Goal: Task Accomplishment & Management: Manage account settings

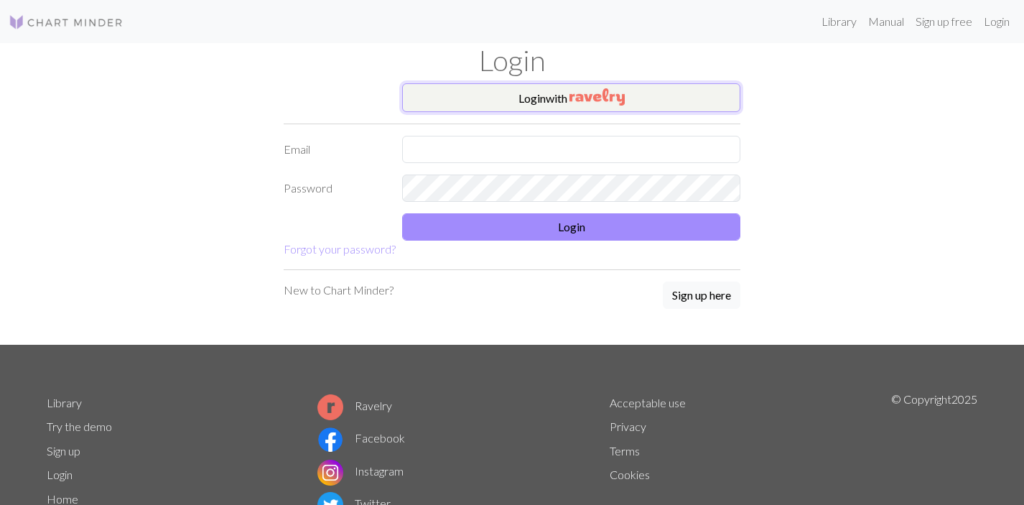
click at [527, 98] on button "Login with" at bounding box center [571, 97] width 338 height 29
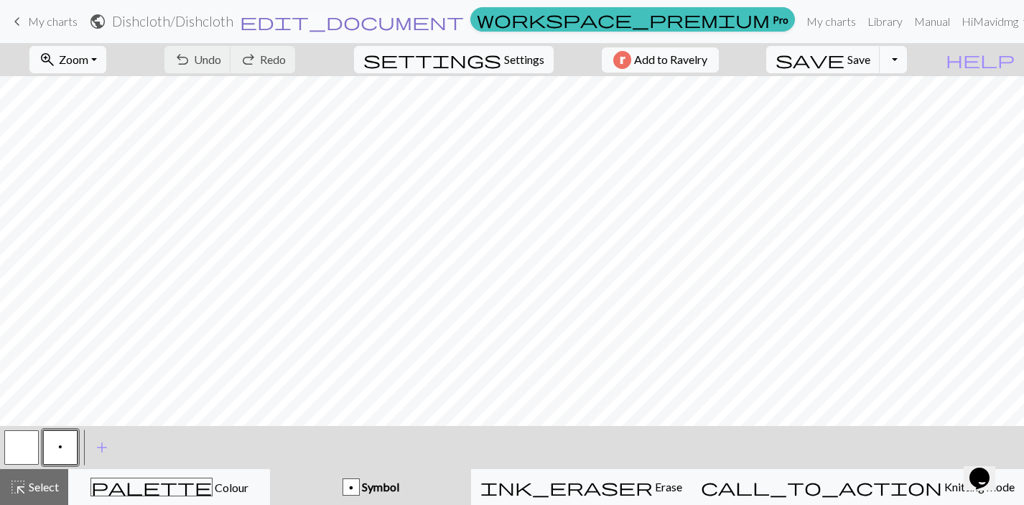
click at [464, 26] on span "edit_document" at bounding box center [352, 21] width 224 height 20
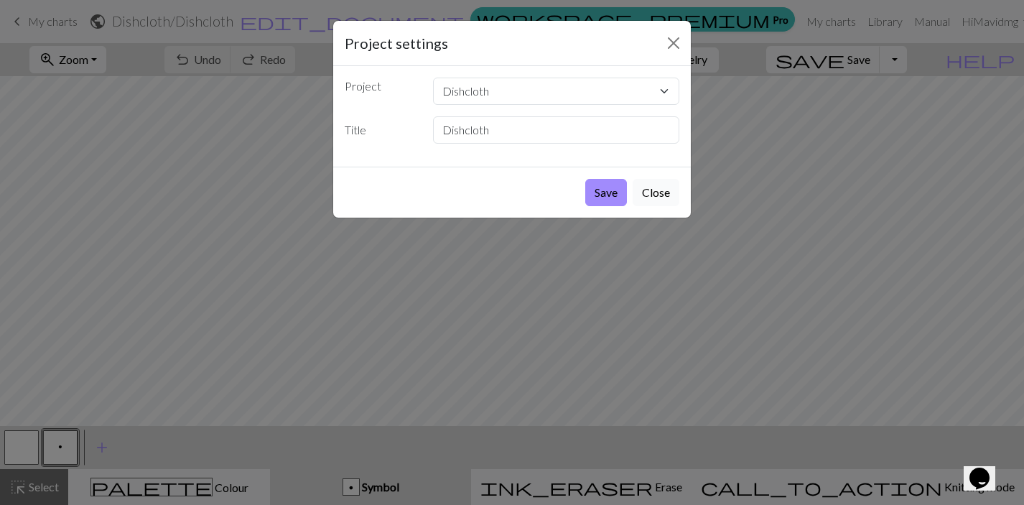
click at [664, 192] on button "Close" at bounding box center [655, 192] width 47 height 27
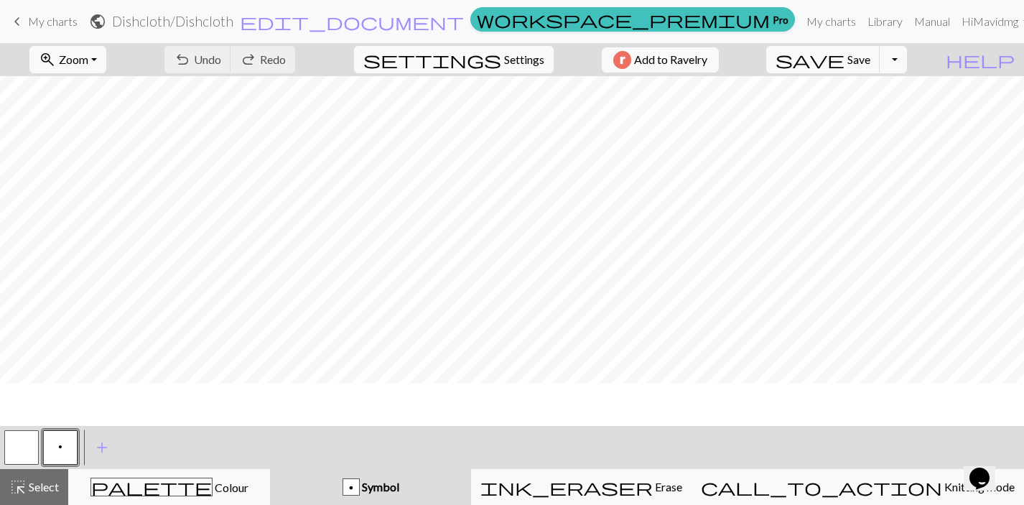
scroll to position [90, 0]
click at [510, 60] on span "Settings" at bounding box center [524, 59] width 40 height 17
select select "aran"
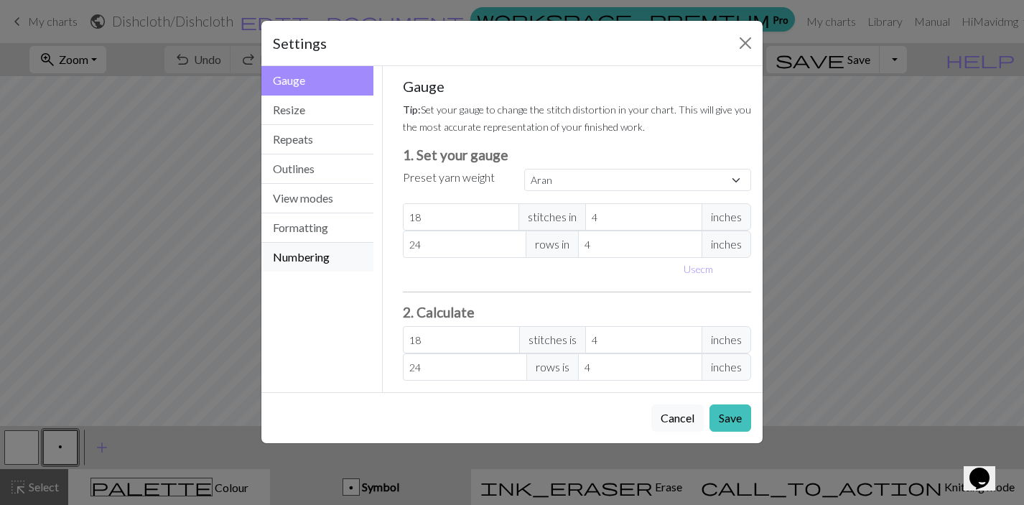
click at [322, 250] on button "Numbering" at bounding box center [317, 257] width 112 height 29
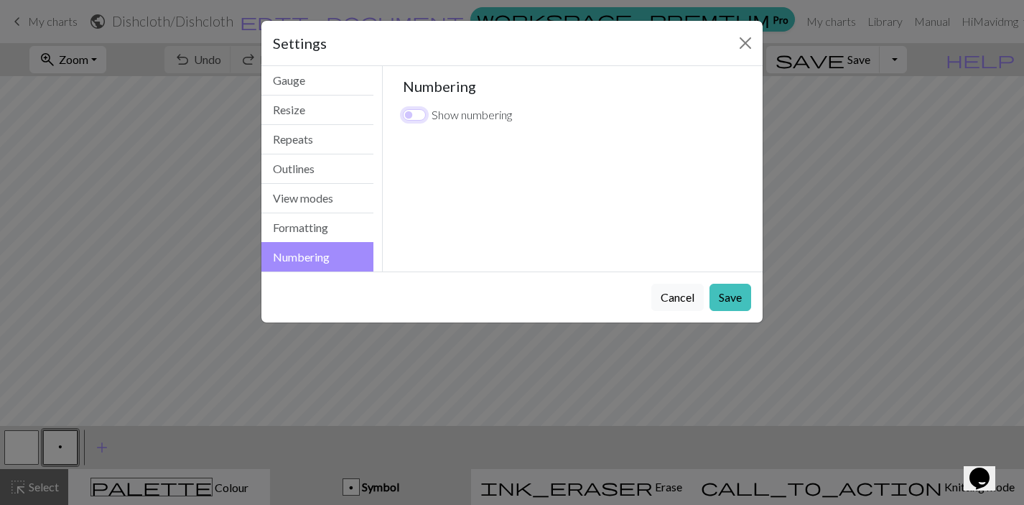
click at [416, 116] on input "Show numbering" at bounding box center [414, 114] width 23 height 11
checkbox input "true"
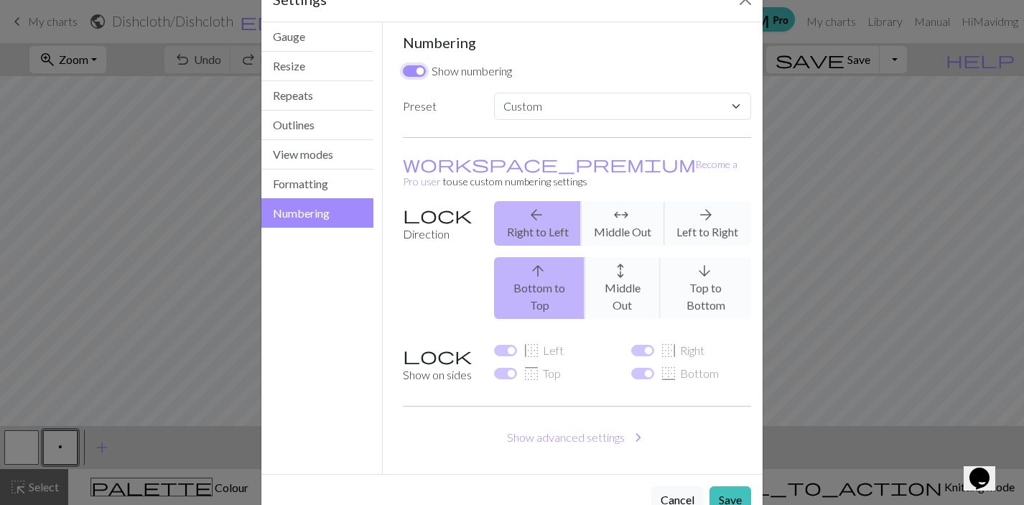
scroll to position [50, 0]
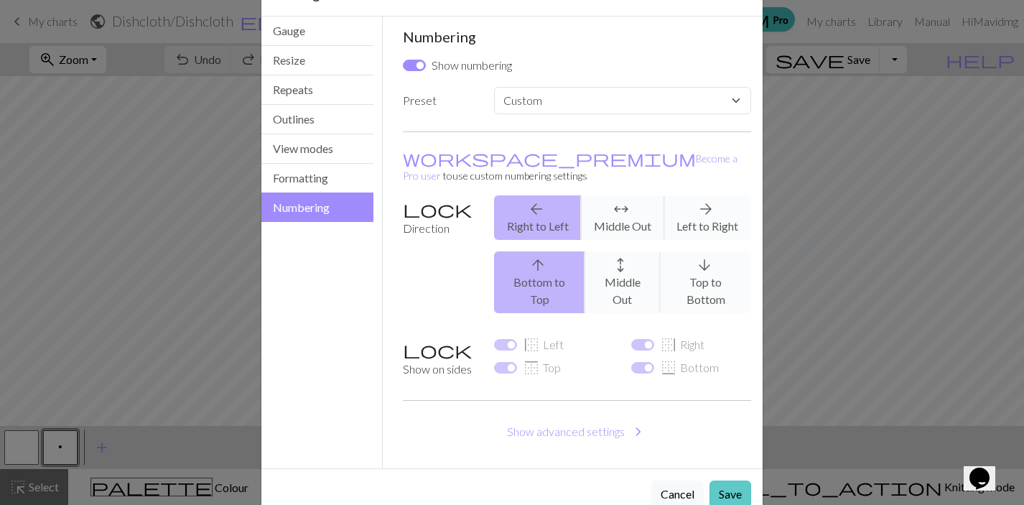
click at [734, 480] on button "Save" at bounding box center [730, 493] width 42 height 27
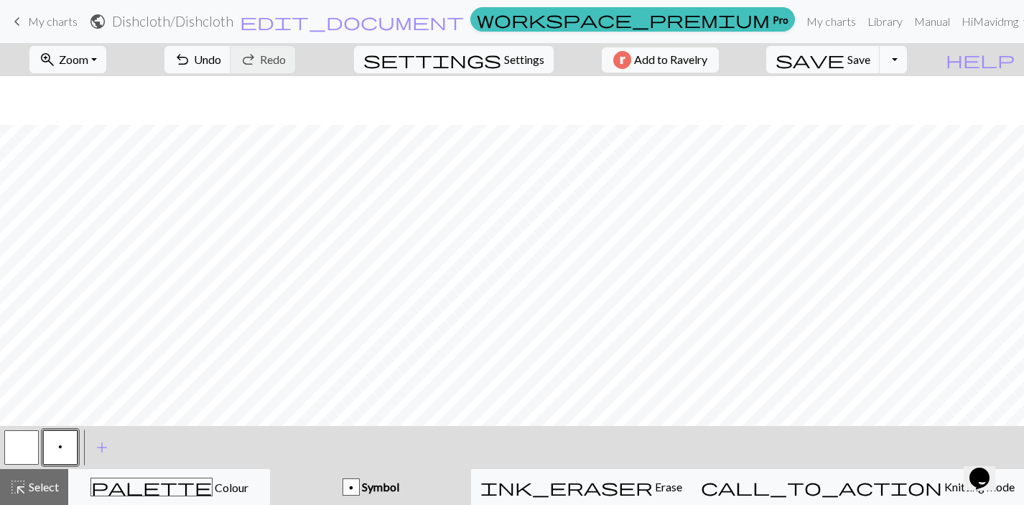
scroll to position [419, 0]
click at [844, 56] on span "save" at bounding box center [809, 60] width 69 height 20
click at [907, 66] on button "Toggle Dropdown" at bounding box center [892, 59] width 27 height 27
click at [883, 122] on button "save_alt Download" at bounding box center [787, 114] width 237 height 23
click at [464, 20] on span "edit_document" at bounding box center [352, 21] width 224 height 20
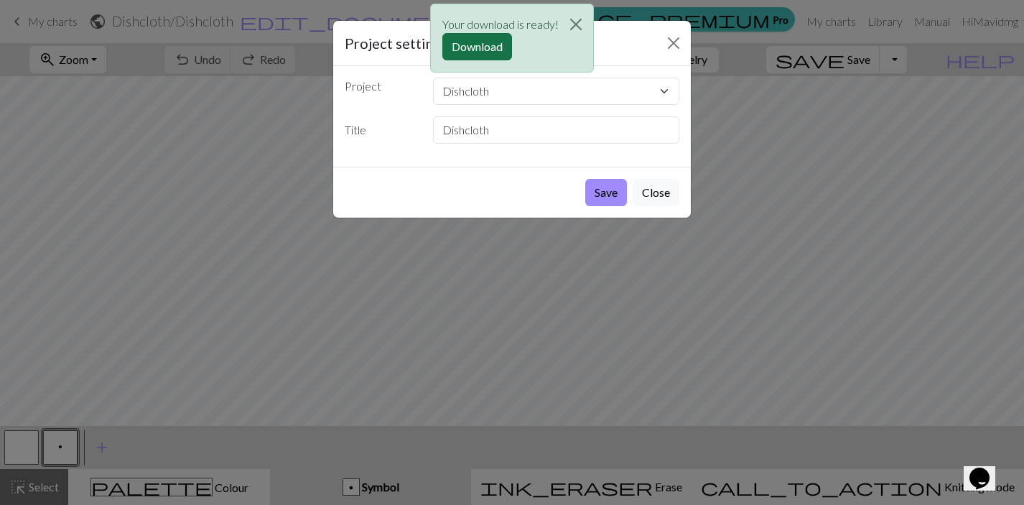
click at [477, 53] on button "Download" at bounding box center [477, 46] width 70 height 27
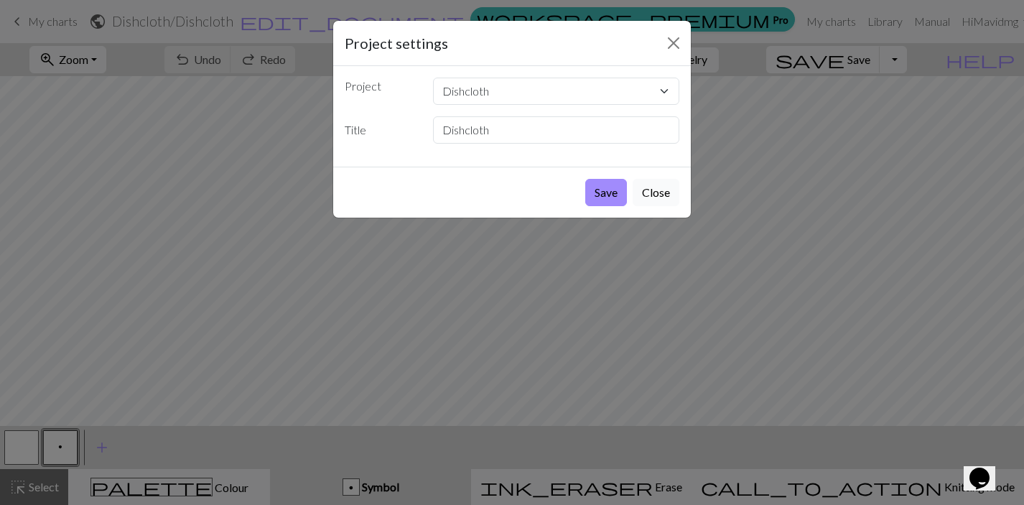
click at [653, 196] on button "Close" at bounding box center [655, 192] width 47 height 27
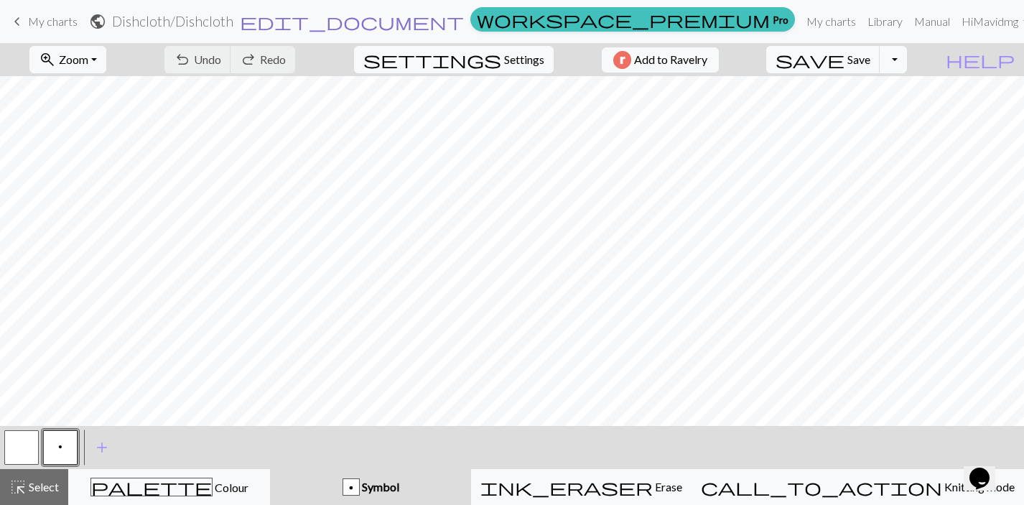
click at [464, 17] on span "edit_document" at bounding box center [352, 21] width 224 height 20
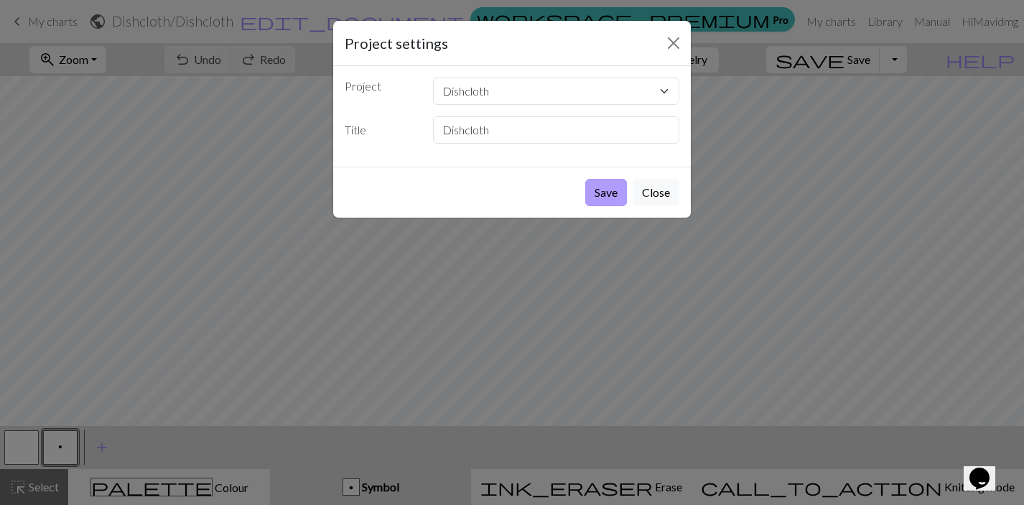
click at [617, 195] on button "Save" at bounding box center [606, 192] width 42 height 27
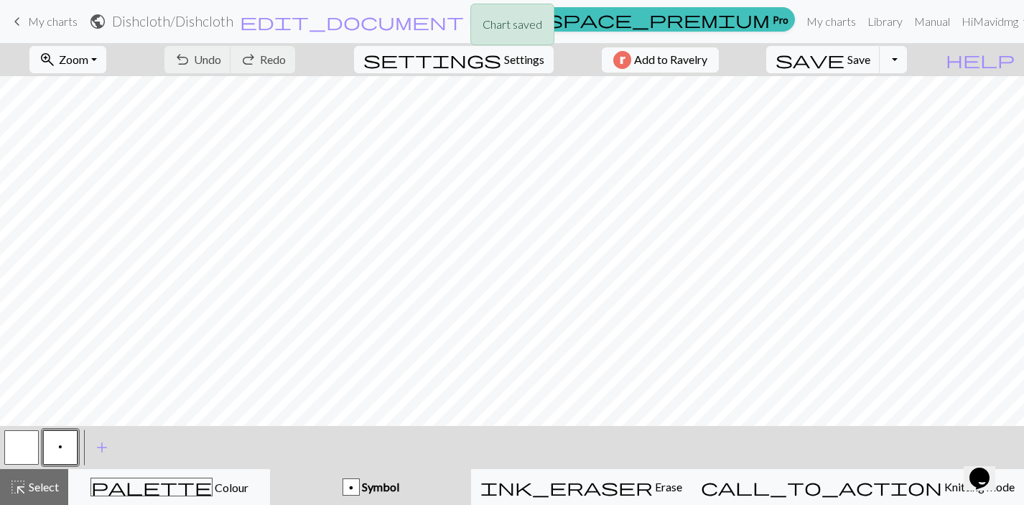
click at [429, 15] on div "Chart saved" at bounding box center [512, 28] width 1024 height 57
click at [464, 24] on span "edit_document" at bounding box center [352, 21] width 224 height 20
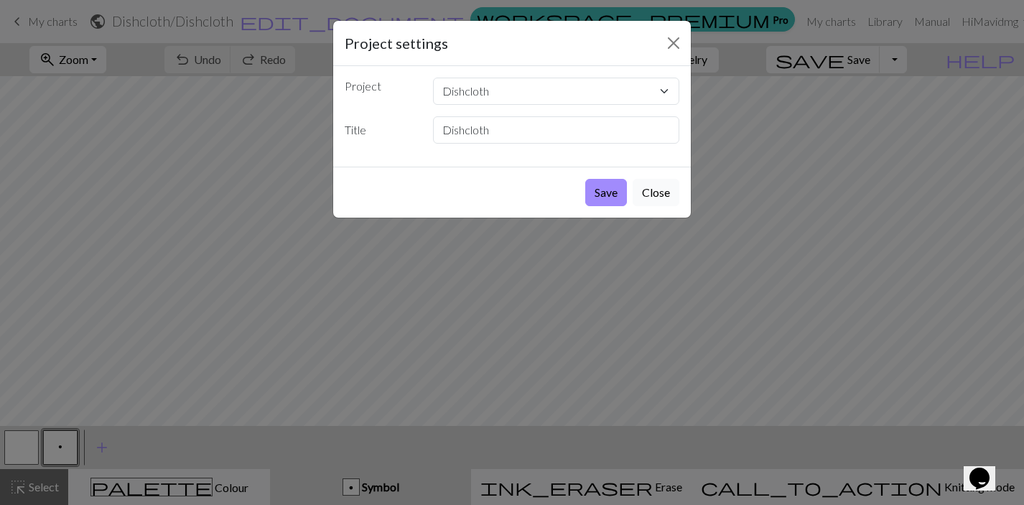
click at [659, 190] on button "Close" at bounding box center [655, 192] width 47 height 27
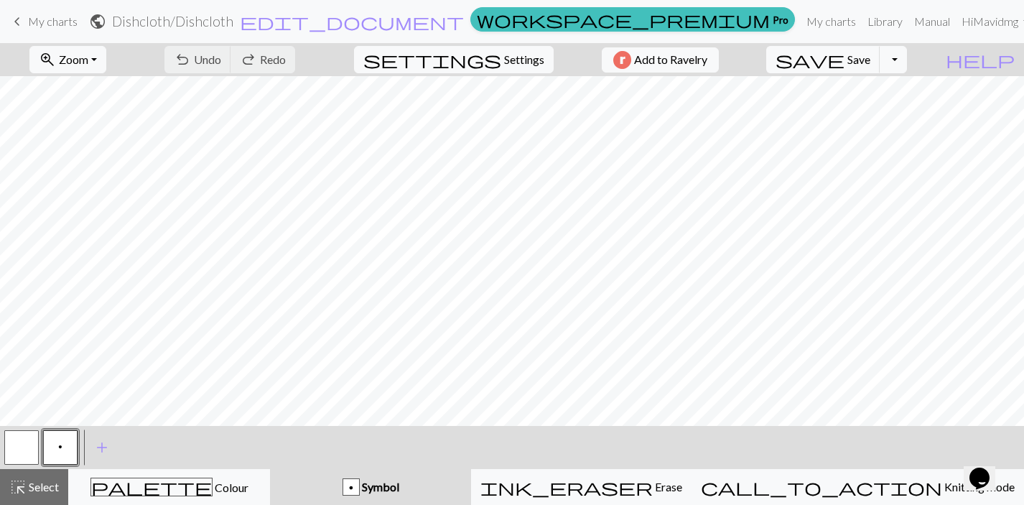
scroll to position [0, 0]
click at [907, 59] on button "Toggle Dropdown" at bounding box center [892, 59] width 27 height 27
click at [877, 114] on button "save_alt Download" at bounding box center [787, 114] width 237 height 23
click at [464, 25] on span "edit_document" at bounding box center [352, 21] width 224 height 20
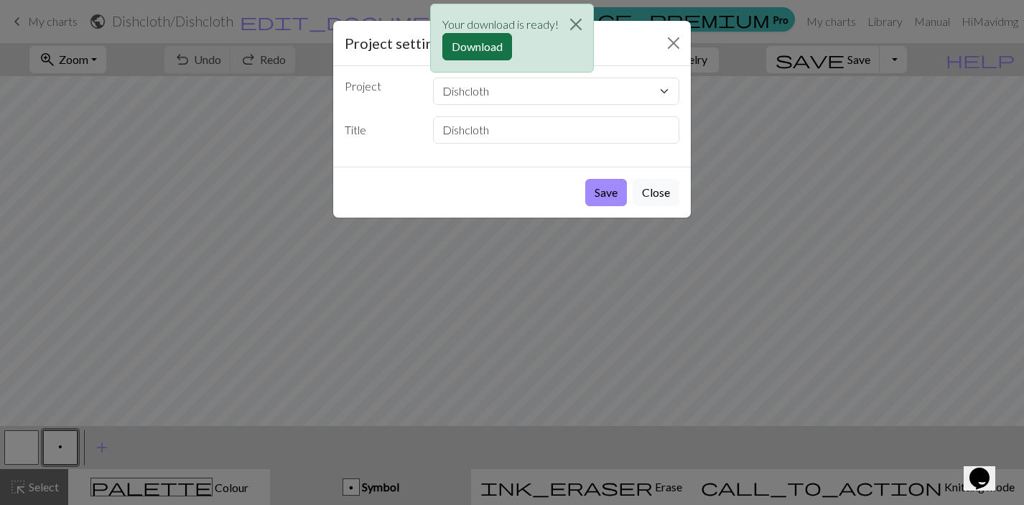
click at [485, 50] on button "Download" at bounding box center [477, 46] width 70 height 27
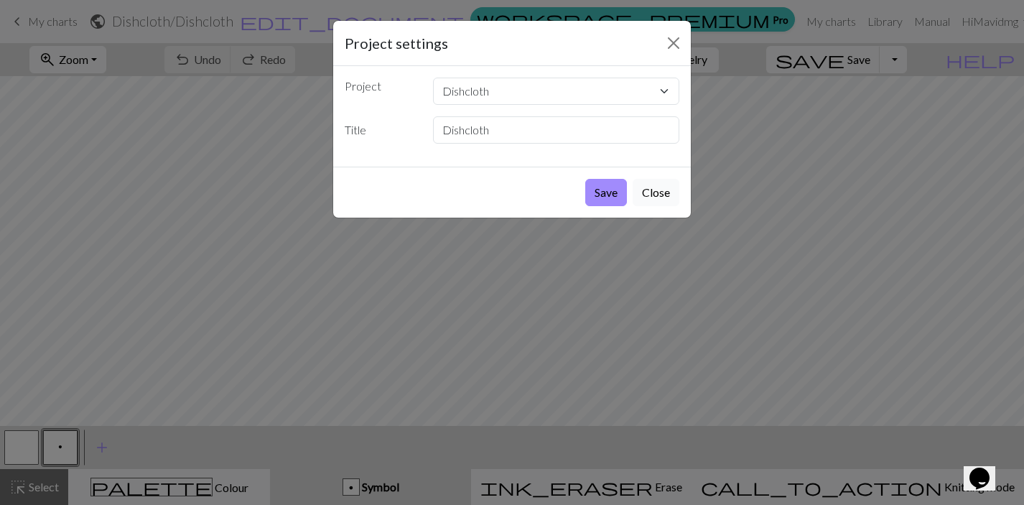
click at [663, 192] on button "Close" at bounding box center [655, 192] width 47 height 27
